Goal: Check status: Check status

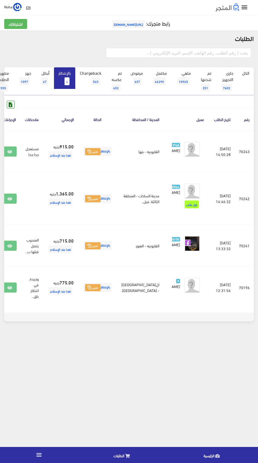
scroll to position [0, -14]
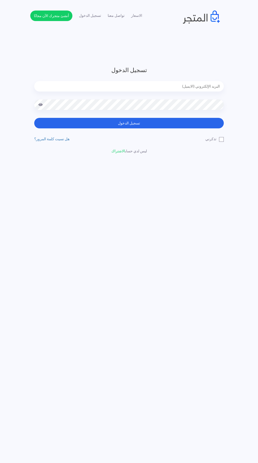
type input "noha_mae86@yahoo.com"
click at [34, 118] on button "تسجيل الدخول" at bounding box center [129, 123] width 190 height 11
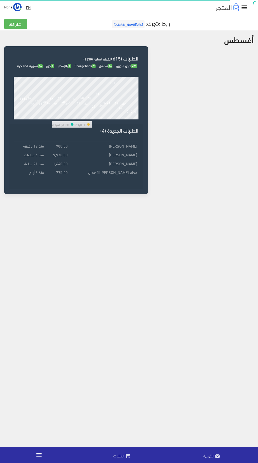
click at [136, 459] on link "الطلبات" at bounding box center [123, 455] width 90 height 13
click at [130, 150] on td "سارة حمدي" at bounding box center [104, 146] width 70 height 9
